Goal: Task Accomplishment & Management: Manage account settings

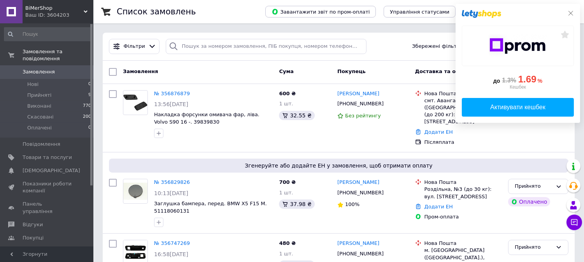
click at [570, 12] on icon at bounding box center [570, 13] width 5 height 5
click at [568, 13] on icon at bounding box center [570, 13] width 6 height 6
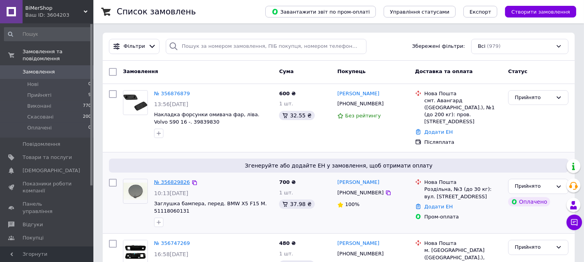
click at [169, 179] on link "№ 356829826" at bounding box center [172, 182] width 36 height 6
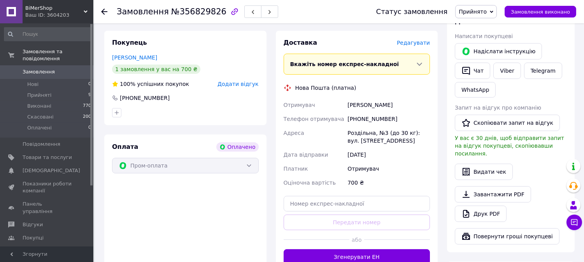
scroll to position [157, 0]
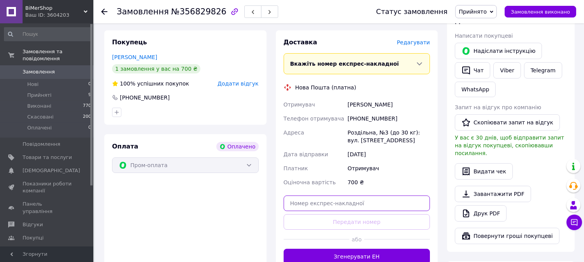
click at [308, 201] on input "text" at bounding box center [357, 204] width 147 height 16
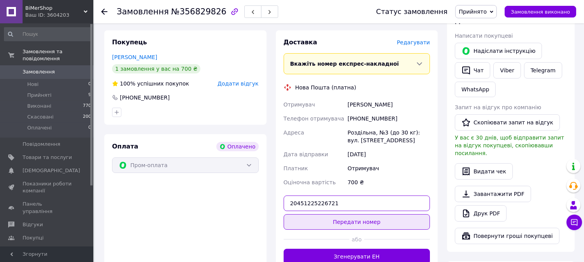
type input "20451225226721"
click at [343, 223] on button "Передати номер" at bounding box center [357, 222] width 147 height 16
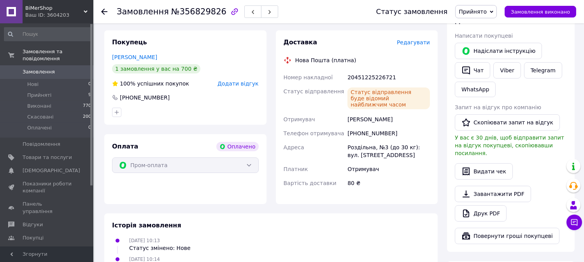
click at [38, 68] on span "Замовлення" at bounding box center [39, 71] width 32 height 7
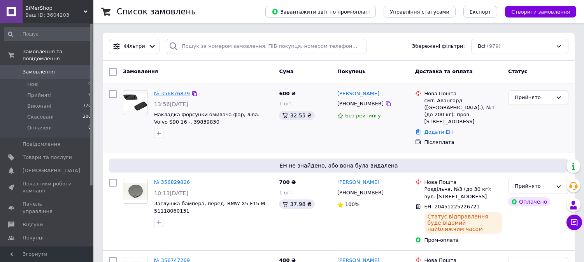
click at [173, 93] on link "№ 356876879" at bounding box center [172, 94] width 36 height 6
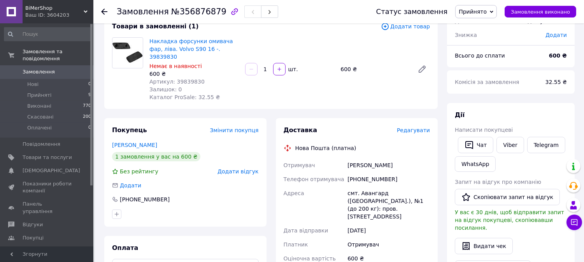
scroll to position [52, 0]
click at [42, 68] on span "Замовлення" at bounding box center [39, 71] width 32 height 7
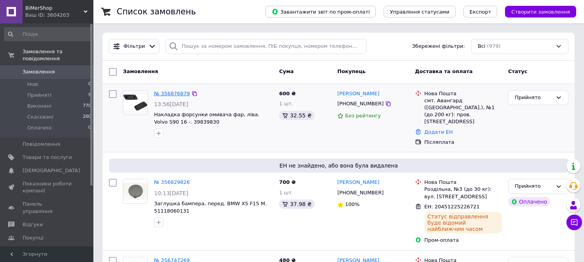
click at [171, 92] on link "№ 356876879" at bounding box center [172, 94] width 36 height 6
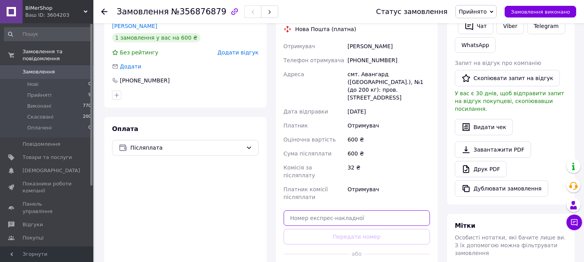
scroll to position [182, 0]
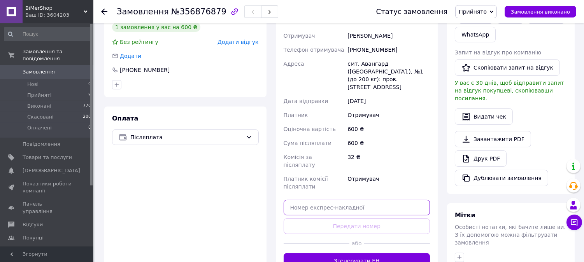
drag, startPoint x: 337, startPoint y: 181, endPoint x: 328, endPoint y: 181, distance: 8.9
click at [333, 200] on input "text" at bounding box center [357, 208] width 147 height 16
click at [321, 200] on input "text" at bounding box center [357, 208] width 147 height 16
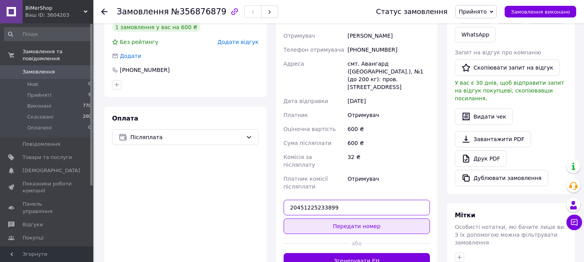
type input "20451225233899"
click at [346, 219] on button "Передати номер" at bounding box center [357, 227] width 147 height 16
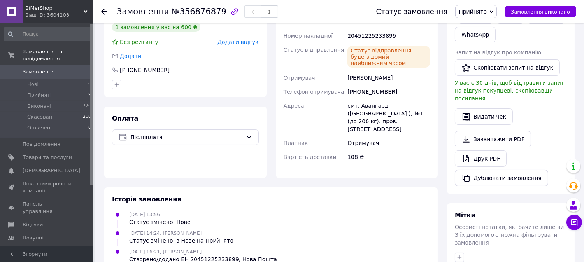
click at [30, 65] on link "Замовлення 0" at bounding box center [48, 71] width 96 height 13
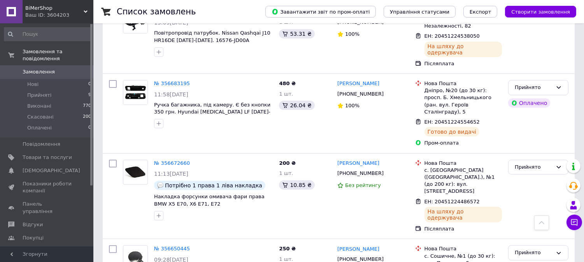
scroll to position [552, 0]
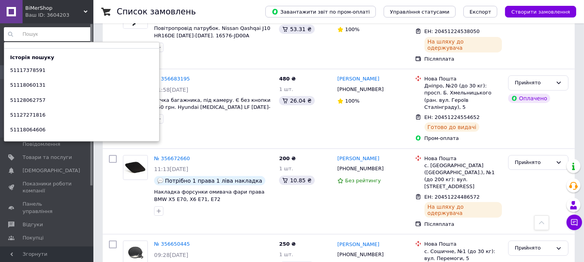
click at [58, 34] on input at bounding box center [48, 34] width 88 height 14
paste input "39839818"
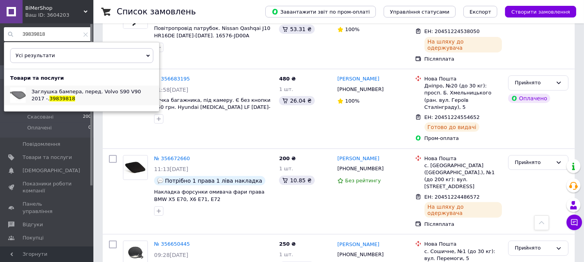
type input "39839818"
click at [49, 98] on span "39839818" at bounding box center [62, 99] width 26 height 6
